Goal: Task Accomplishment & Management: Use online tool/utility

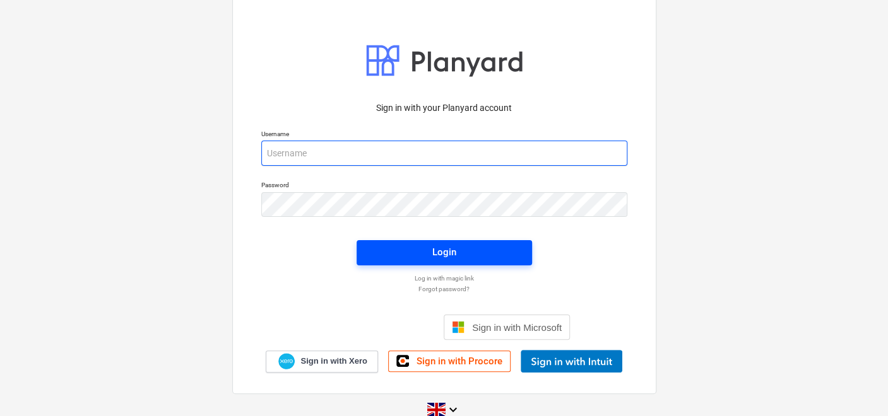
type input "[PERSON_NAME][EMAIL_ADDRESS][DOMAIN_NAME]"
click at [423, 253] on span "Login" at bounding box center [444, 252] width 145 height 16
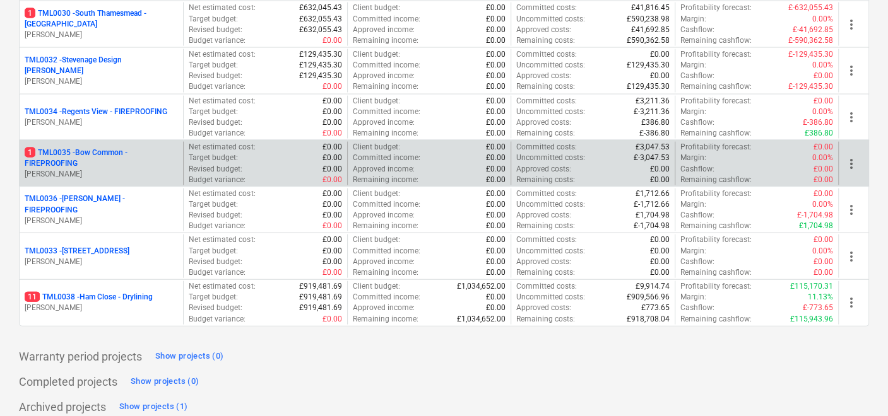
scroll to position [1415, 0]
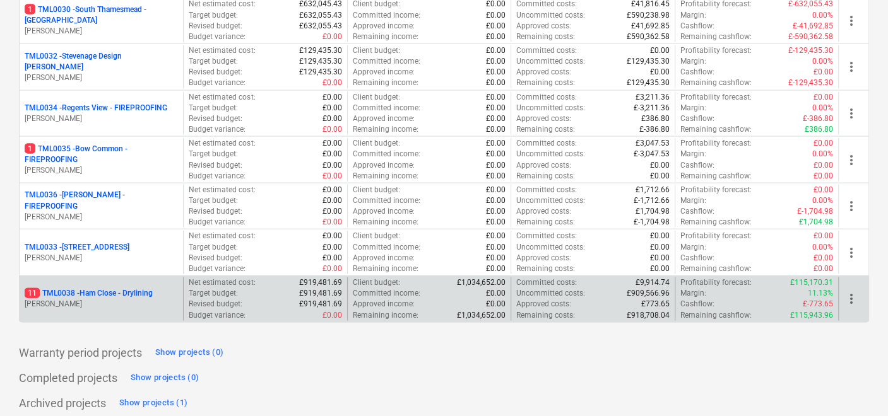
click at [103, 280] on div "11 TML0038 - Ham Close - Drylining [PERSON_NAME]" at bounding box center [101, 300] width 163 height 44
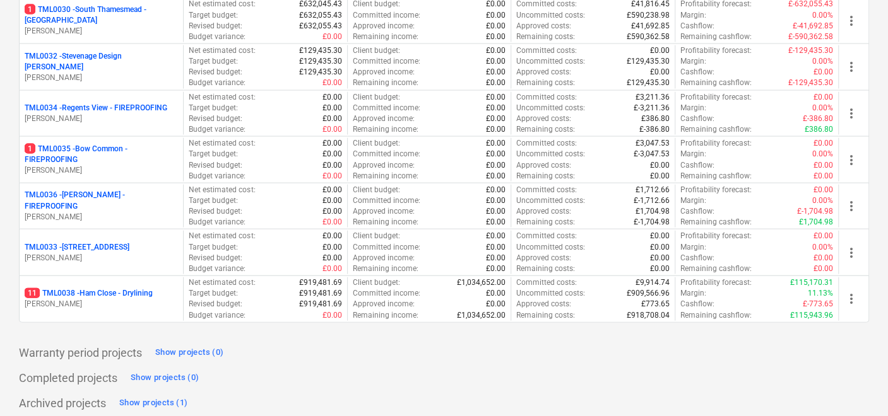
click at [103, 288] on p "11 TML0038 - Ham Close - Drylining" at bounding box center [89, 293] width 128 height 11
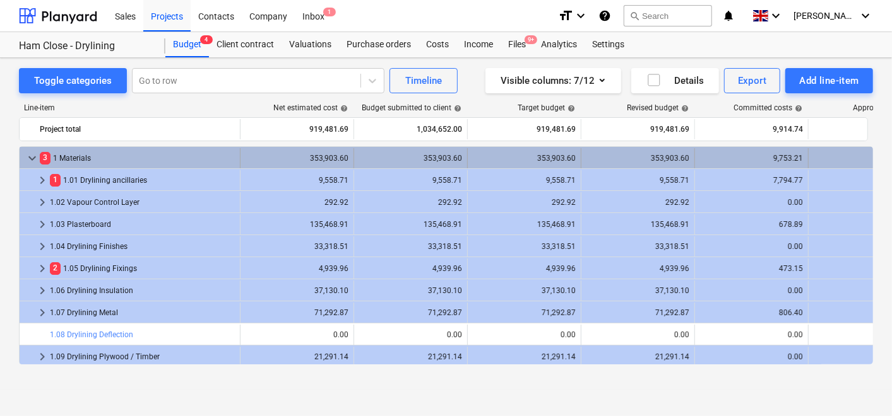
click at [32, 156] on span "keyboard_arrow_down" at bounding box center [32, 158] width 15 height 15
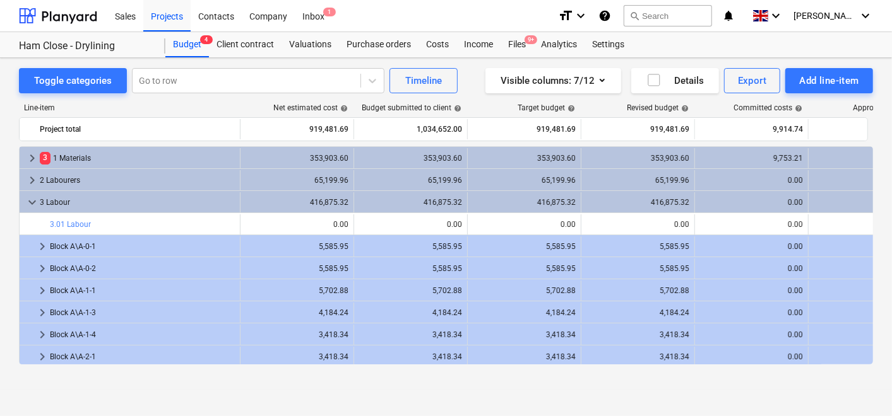
click at [32, 156] on span "keyboard_arrow_right" at bounding box center [32, 158] width 15 height 15
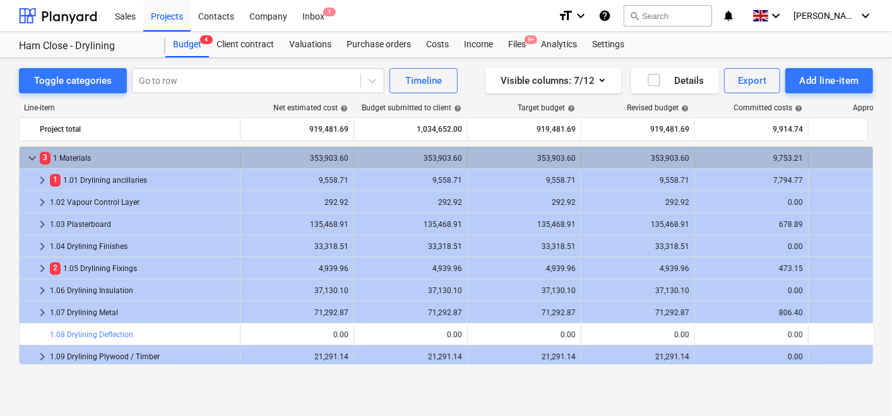
click at [33, 158] on span "keyboard_arrow_down" at bounding box center [32, 158] width 15 height 15
